Goal: Task Accomplishment & Management: Manage account settings

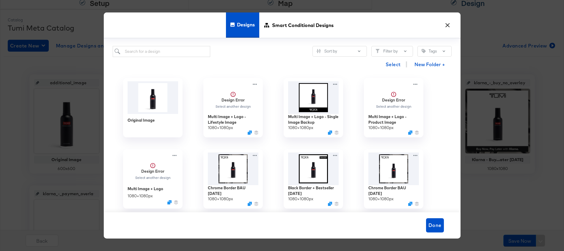
scroll to position [132, 0]
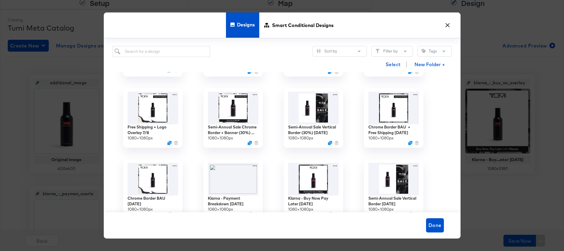
click at [450, 22] on button "×" at bounding box center [447, 23] width 11 height 11
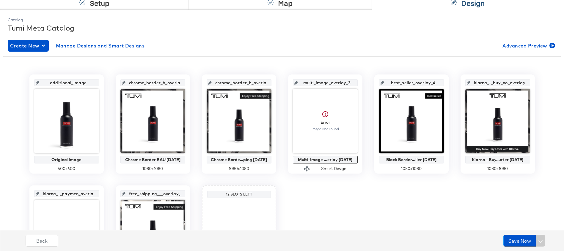
scroll to position [0, 0]
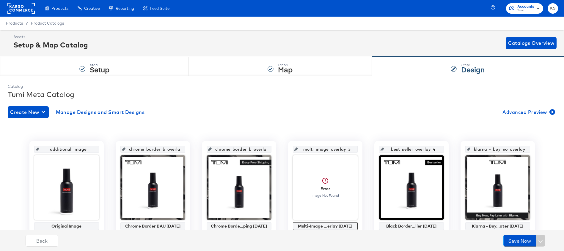
click at [524, 8] on span "Tumi" at bounding box center [525, 10] width 17 height 5
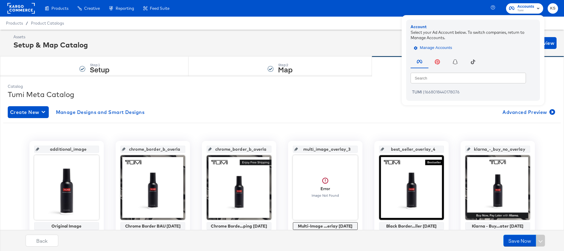
click at [444, 52] on button "Manage Accounts" at bounding box center [434, 47] width 46 height 9
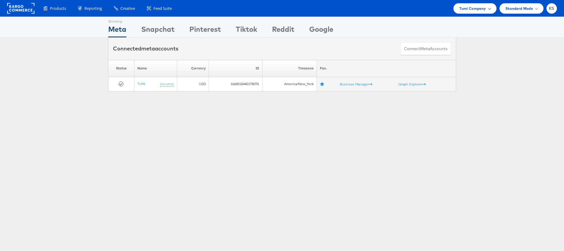
click at [469, 10] on span "Tumi Company" at bounding box center [472, 8] width 26 height 6
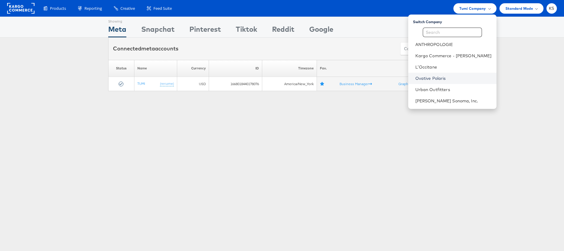
click at [444, 78] on link "Ovative Polaris" at bounding box center [453, 79] width 76 height 6
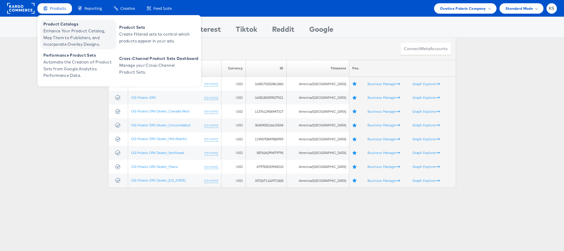
click at [60, 29] on span "Enhance Your Product Catalog, Map Them to Publishers, and Incorporate Overlay D…" at bounding box center [78, 38] width 71 height 20
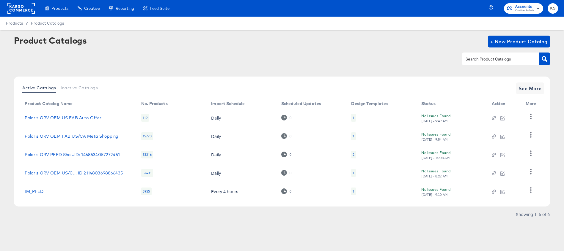
click at [146, 155] on div "53216" at bounding box center [147, 155] width 12 height 8
click at [531, 152] on icon "button" at bounding box center [530, 154] width 1 height 6
click at [505, 175] on div "HUD Checks (Internal)" at bounding box center [506, 176] width 59 height 10
